Goal: Learn about a topic

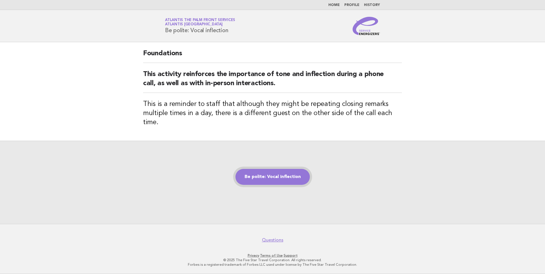
click at [278, 177] on link "Be polite: Vocal inflection" at bounding box center [272, 177] width 74 height 16
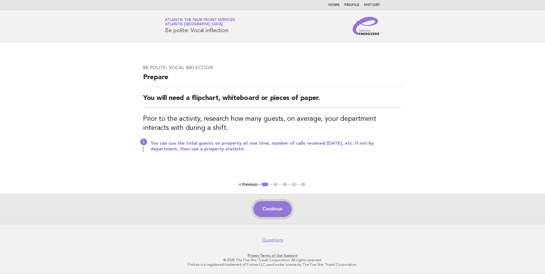
click at [277, 211] on button "Continue" at bounding box center [272, 209] width 38 height 16
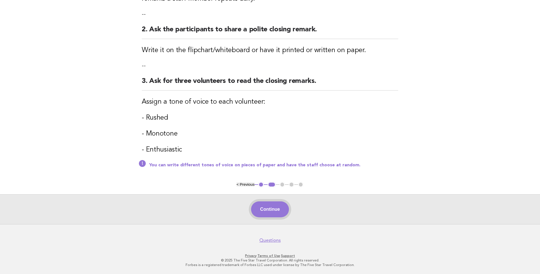
click at [269, 207] on button "Continue" at bounding box center [270, 209] width 38 height 16
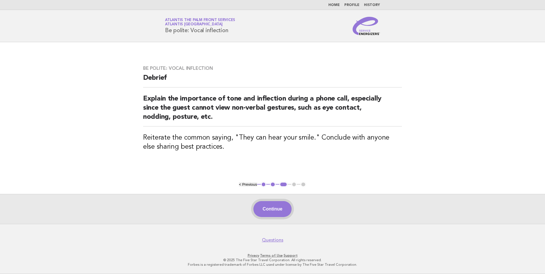
click at [266, 214] on button "Continue" at bounding box center [272, 209] width 38 height 16
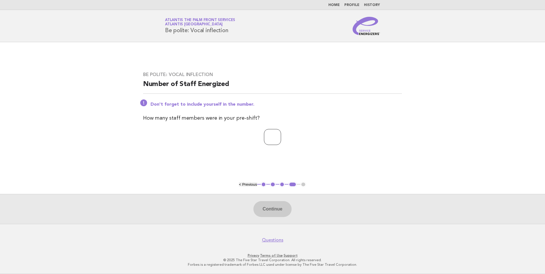
type input "*"
click at [280, 134] on input "*" at bounding box center [272, 137] width 17 height 16
type input "*"
click at [270, 204] on button "Continue" at bounding box center [272, 209] width 38 height 16
